Goal: Task Accomplishment & Management: Manage account settings

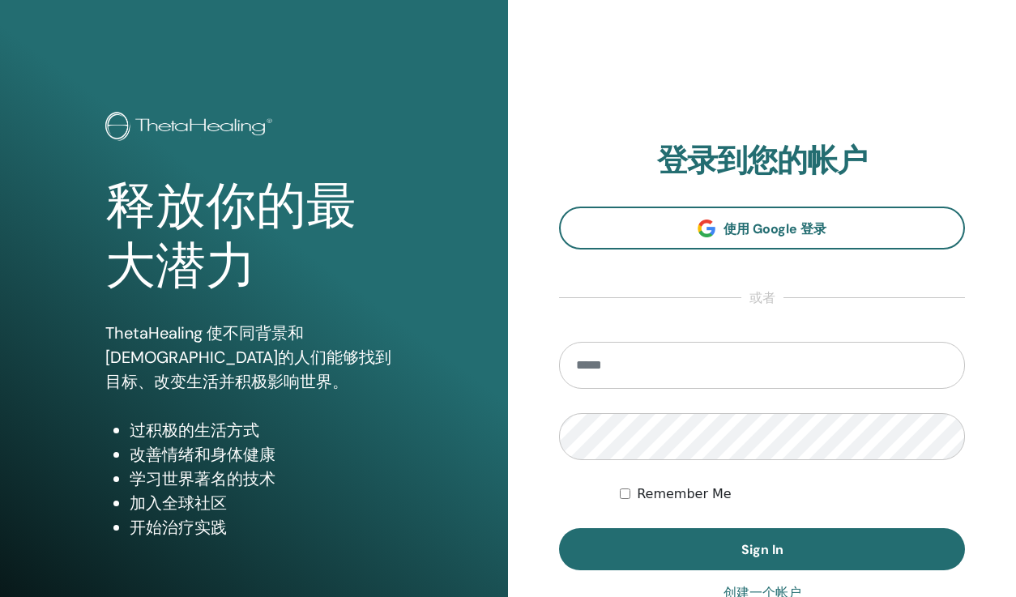
click at [731, 373] on input "email" at bounding box center [762, 365] width 406 height 47
type input "**********"
click at [559, 528] on button "Sign In" at bounding box center [762, 549] width 406 height 42
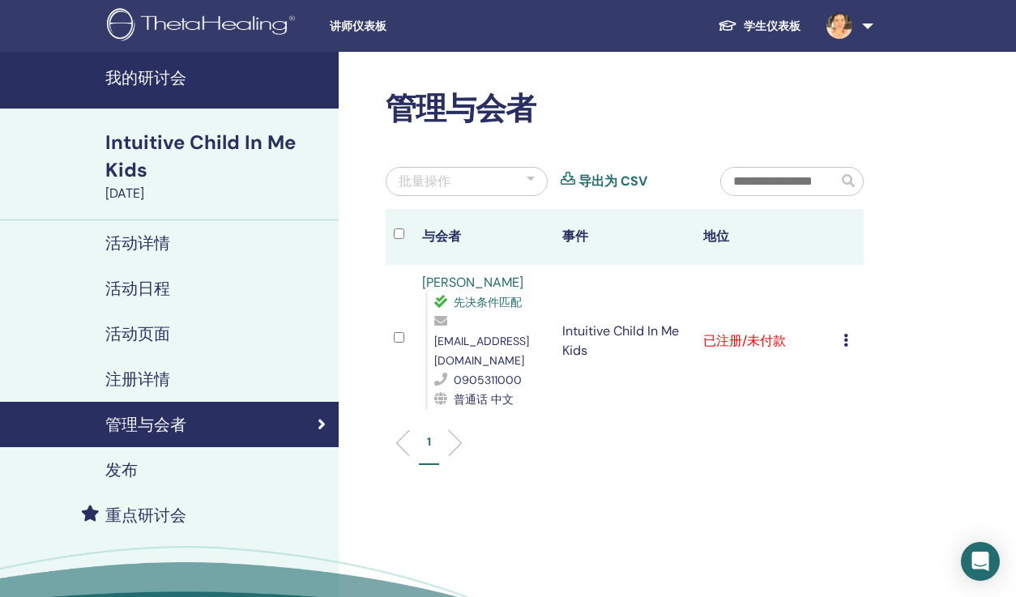
click at [235, 437] on link "管理与会者" at bounding box center [169, 424] width 339 height 45
click at [134, 79] on h4 "我的研讨会" at bounding box center [217, 77] width 224 height 19
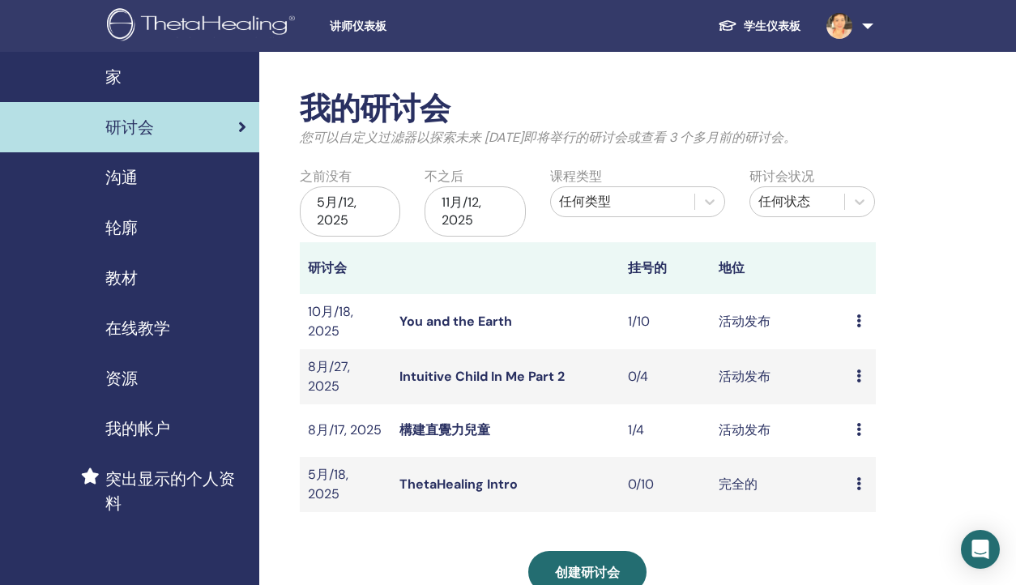
click at [464, 430] on link "構建直覺力兒童" at bounding box center [444, 429] width 91 height 17
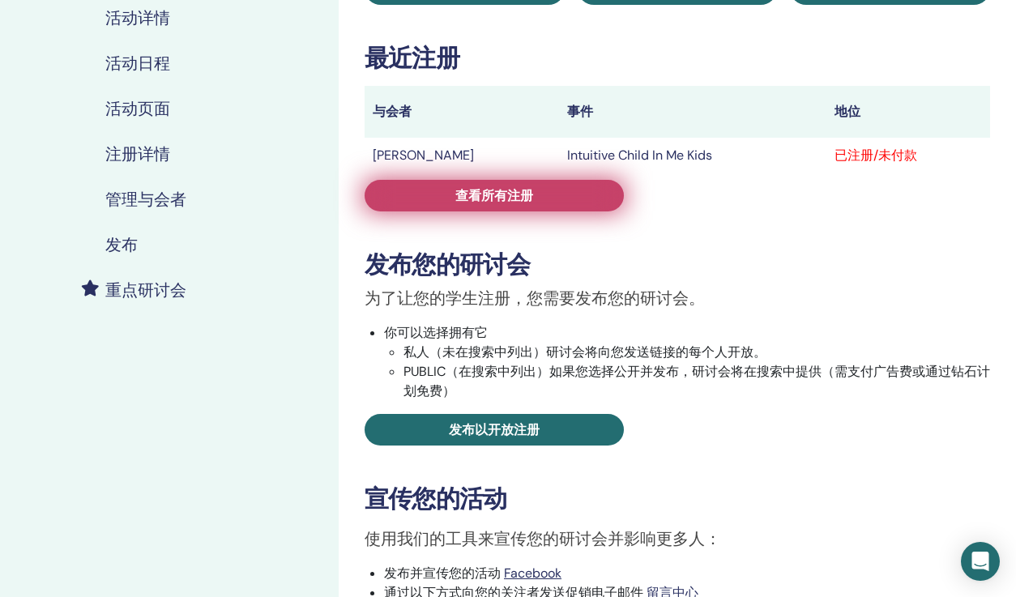
scroll to position [221, 0]
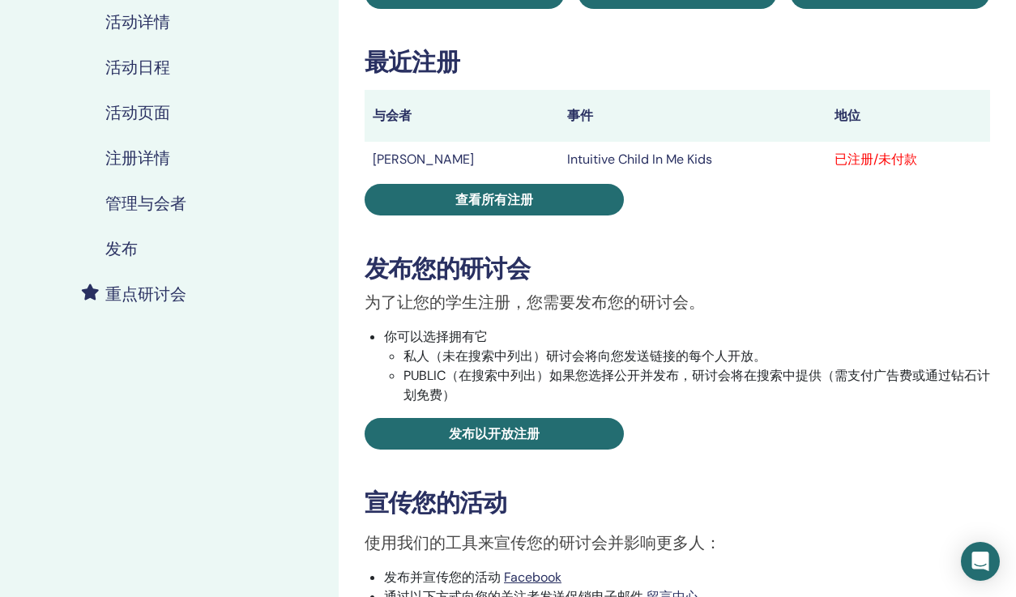
click at [169, 196] on h4 "管理与会者" at bounding box center [145, 203] width 81 height 19
